Goal: Transaction & Acquisition: Purchase product/service

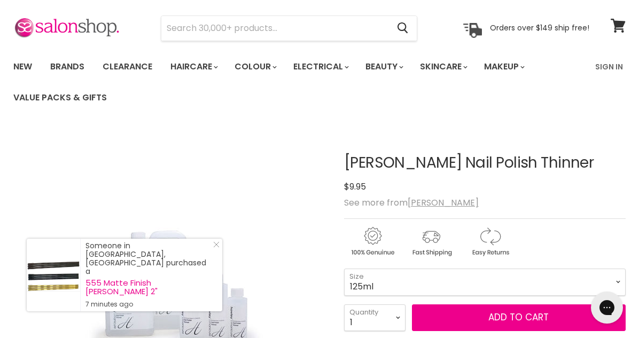
scroll to position [33, 0]
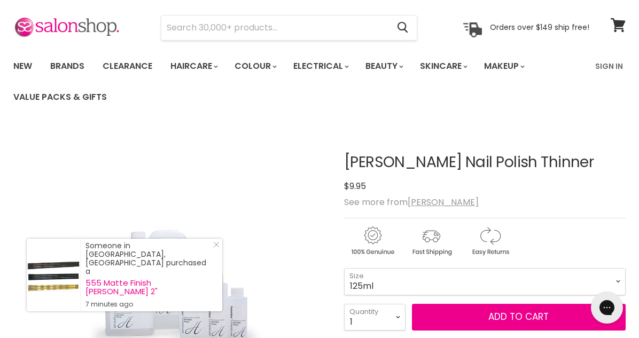
click at [297, 216] on div "Click or scroll to zoom Tap or pinch to zoom" at bounding box center [170, 285] width 315 height 315
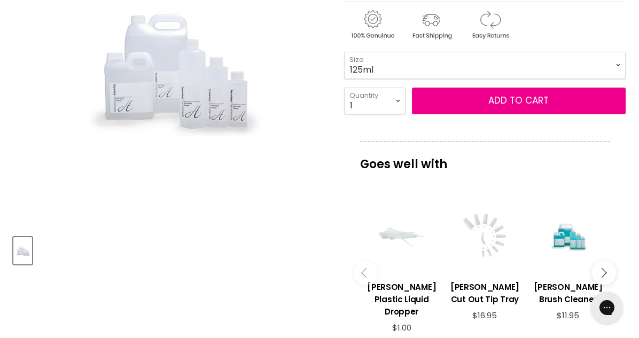
scroll to position [250, 0]
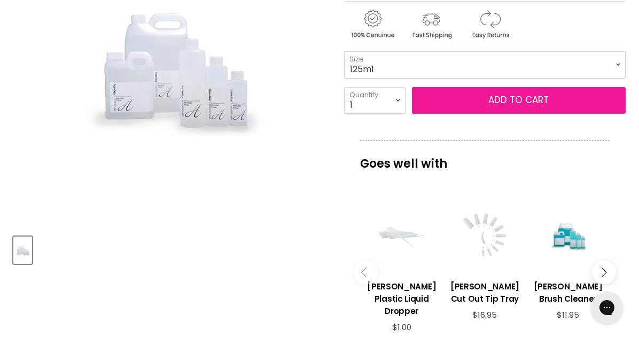
click at [484, 104] on button "Add to cart" at bounding box center [519, 100] width 214 height 27
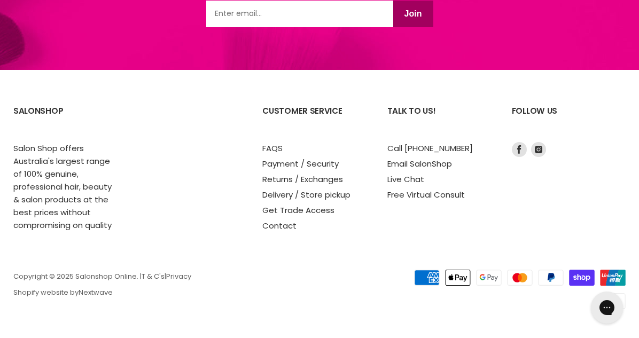
scroll to position [1469, 0]
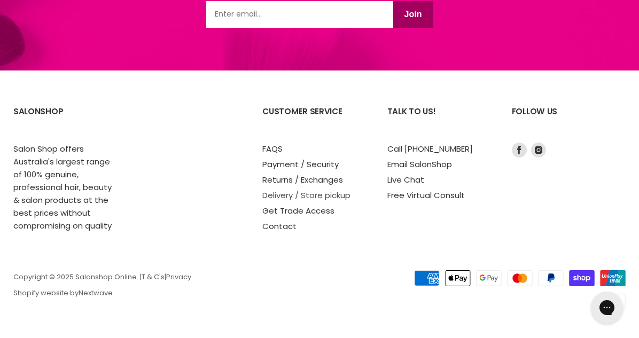
click at [289, 195] on link "Delivery / Store pickup" at bounding box center [306, 195] width 88 height 11
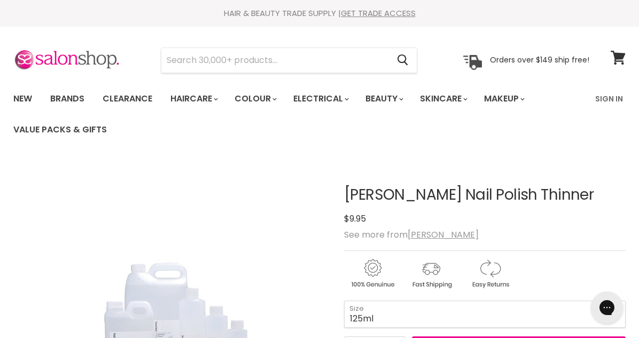
scroll to position [0, 0]
click at [127, 97] on link "Clearance" at bounding box center [128, 99] width 66 height 22
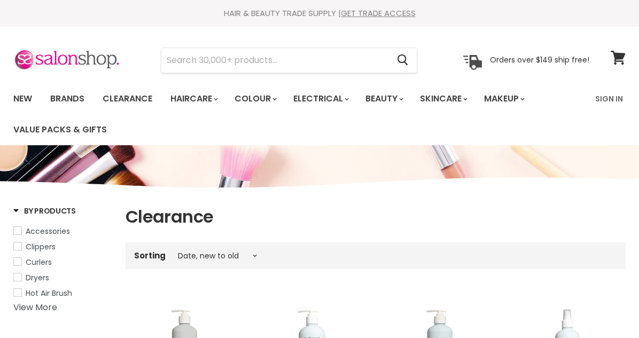
select select "created-descending"
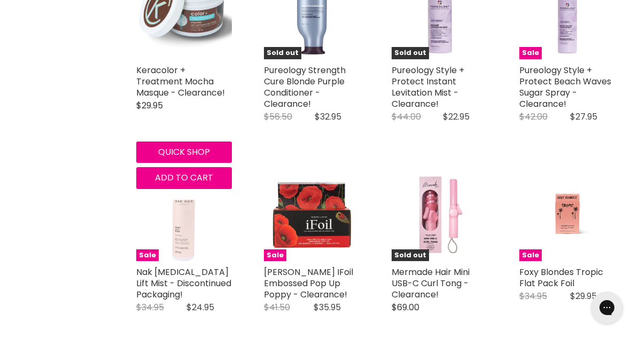
scroll to position [2041, 0]
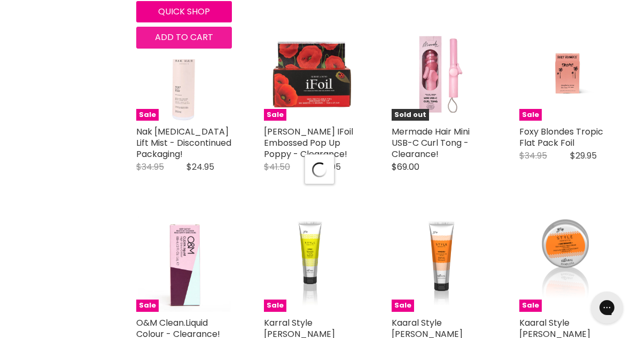
select select "created-descending"
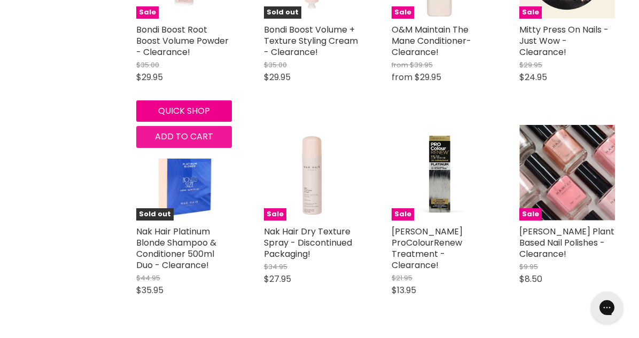
scroll to position [3745, 0]
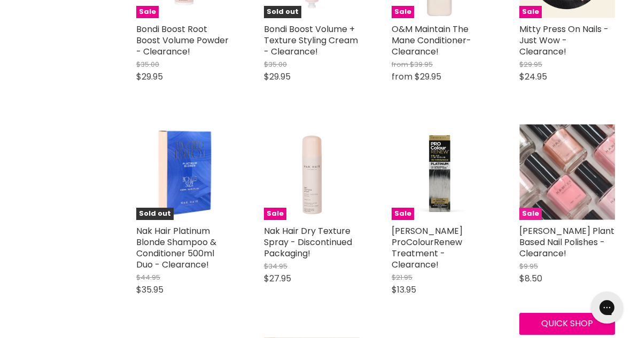
click at [560, 138] on img "Main content" at bounding box center [567, 173] width 96 height 96
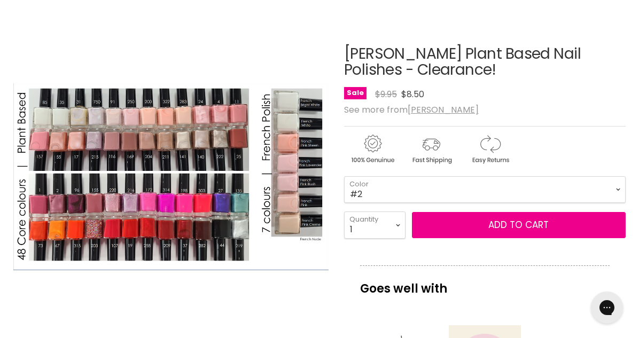
scroll to position [135, 0]
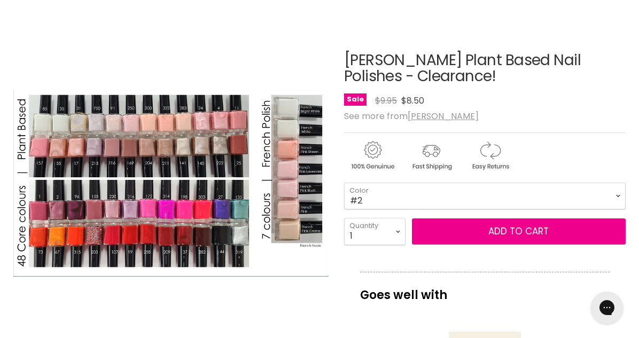
click at [222, 207] on img "Hawley Plant Based Nail Polishes - Clearance! image. Click or Scroll to Zoom." at bounding box center [170, 183] width 315 height 188
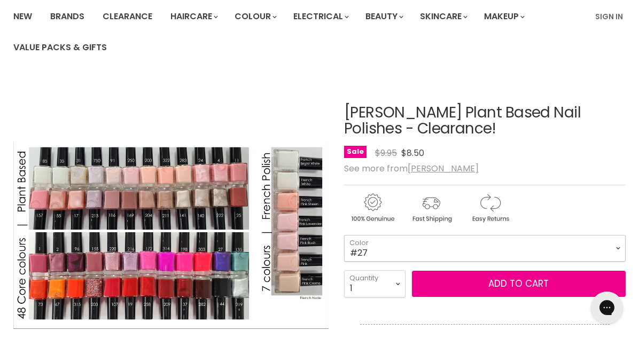
scroll to position [81, 0]
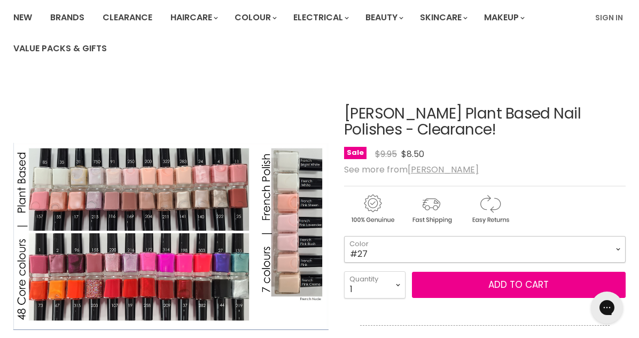
select select "#2"
click at [514, 44] on ul "New Brands Clearance Haircare" at bounding box center [297, 33] width 584 height 62
click at [66, 15] on link "Brands" at bounding box center [67, 17] width 50 height 22
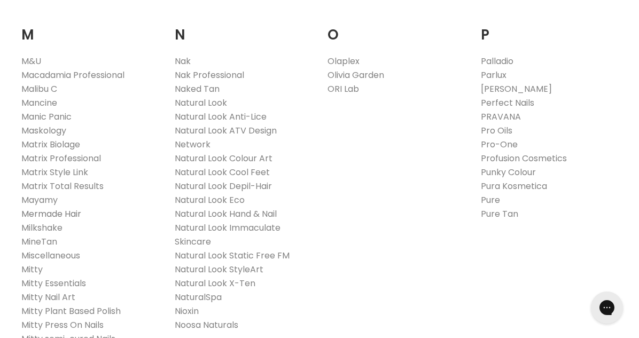
scroll to position [1225, 0]
click at [59, 153] on link "Matrix Professional" at bounding box center [61, 159] width 80 height 12
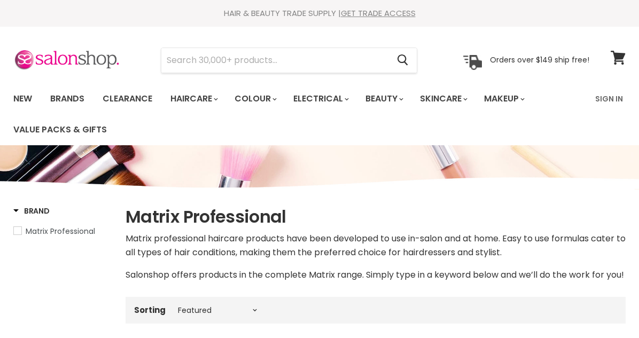
select select "manual"
drag, startPoint x: 220, startPoint y: 61, endPoint x: 219, endPoint y: 68, distance: 7.6
click at [219, 67] on input "Search" at bounding box center [274, 60] width 227 height 25
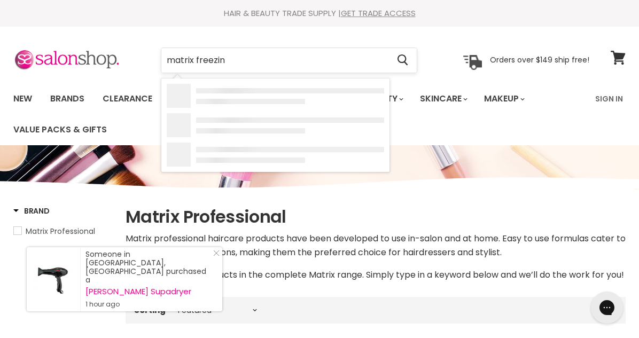
type input "matrix freezing"
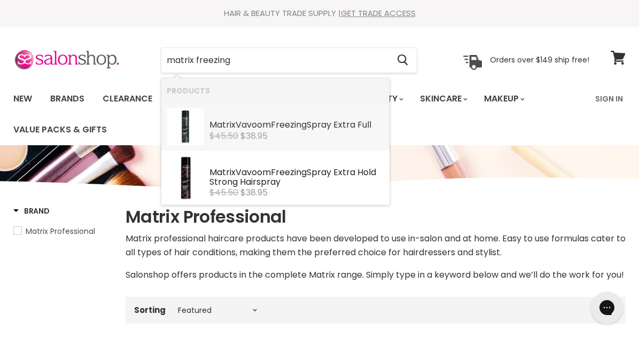
click at [231, 130] on s "$45.50" at bounding box center [223, 136] width 29 height 12
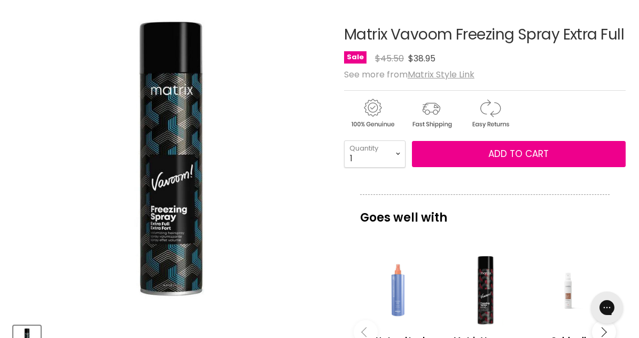
scroll to position [150, 0]
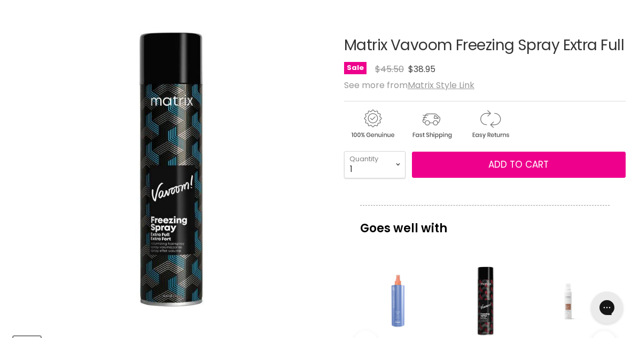
drag, startPoint x: 234, startPoint y: 115, endPoint x: 254, endPoint y: 105, distance: 23.2
